Goal: Task Accomplishment & Management: Manage account settings

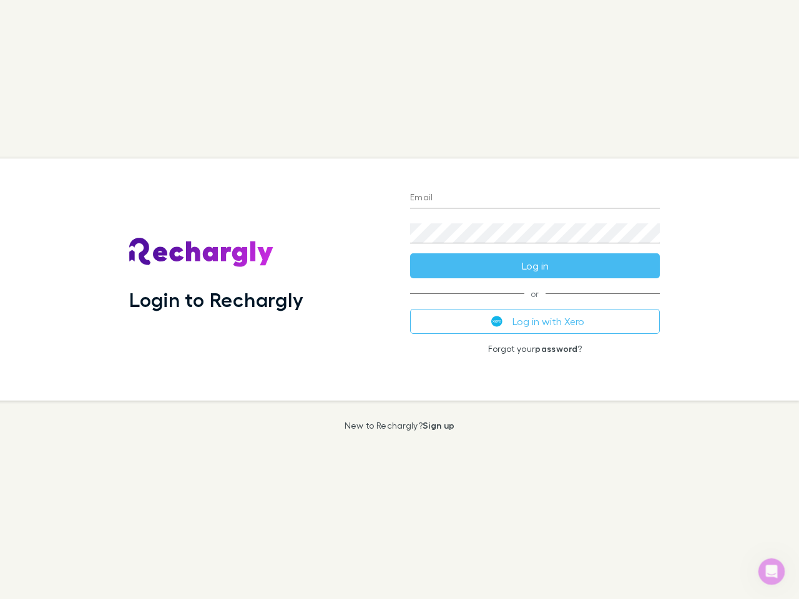
click at [399, 299] on div "Login to Rechargly" at bounding box center [259, 279] width 281 height 242
click at [535, 198] on input "Email" at bounding box center [535, 198] width 250 height 20
click at [535, 266] on button "Log in" at bounding box center [535, 265] width 250 height 25
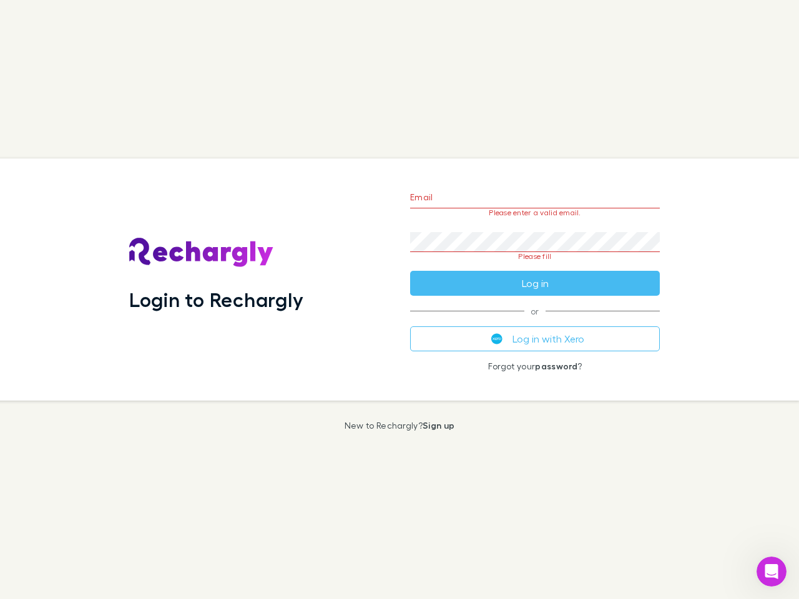
click at [535, 321] on div "Email Please enter a valid email. Password Please fill Log in or Log in with Xe…" at bounding box center [534, 279] width 269 height 242
